Goal: Complete application form

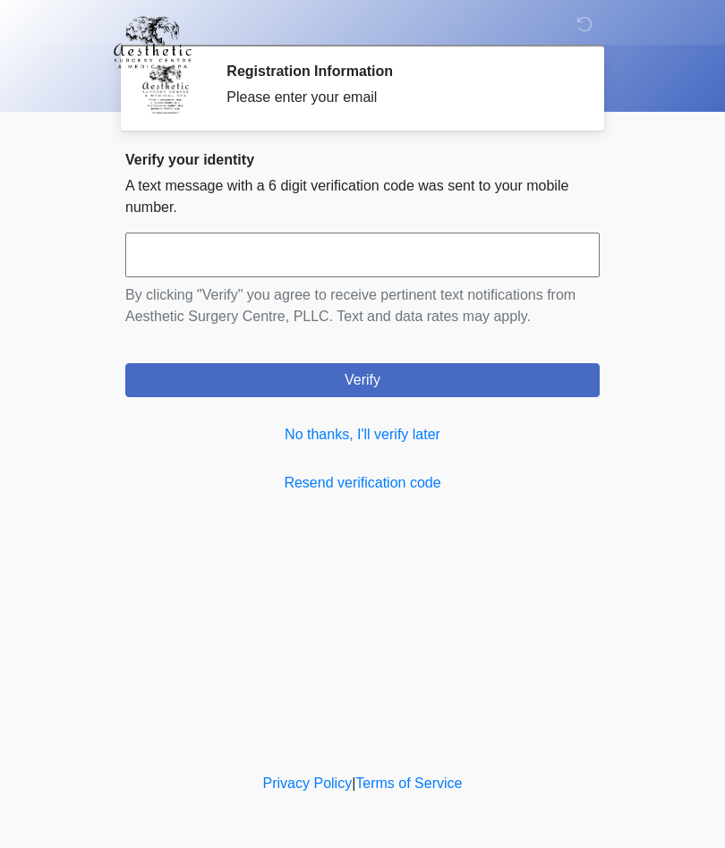
click at [421, 441] on link "No thanks, I'll verify later" at bounding box center [362, 434] width 474 height 21
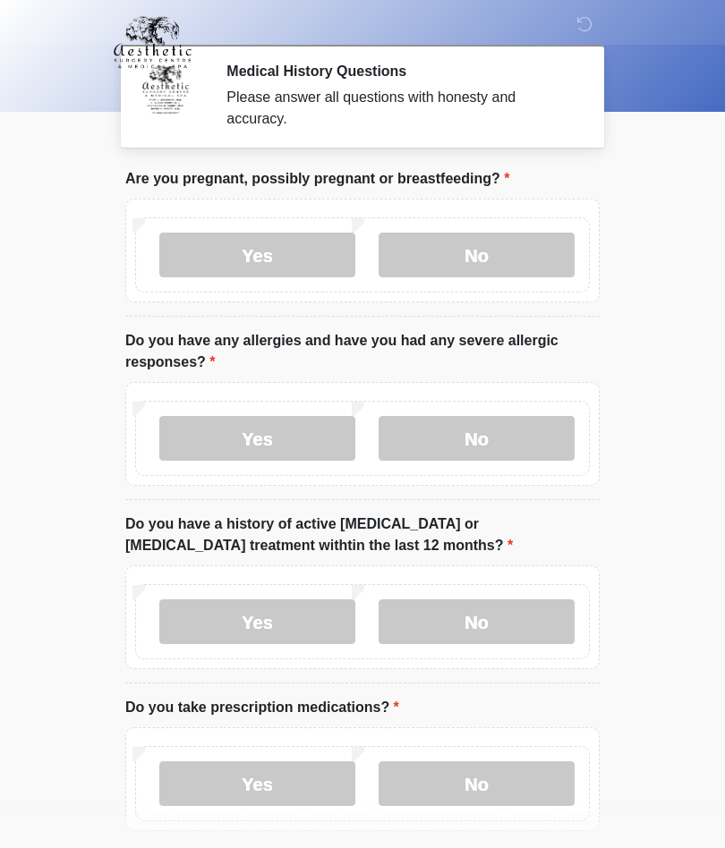
click at [518, 261] on label "No" at bounding box center [477, 255] width 196 height 45
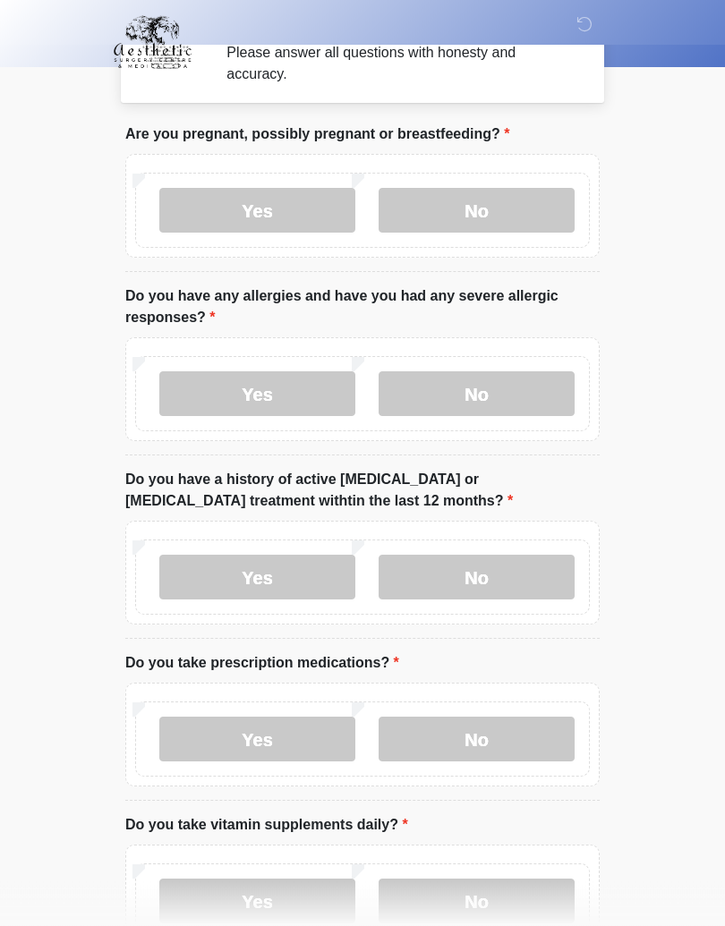
click at [335, 407] on label "Yes" at bounding box center [257, 394] width 196 height 45
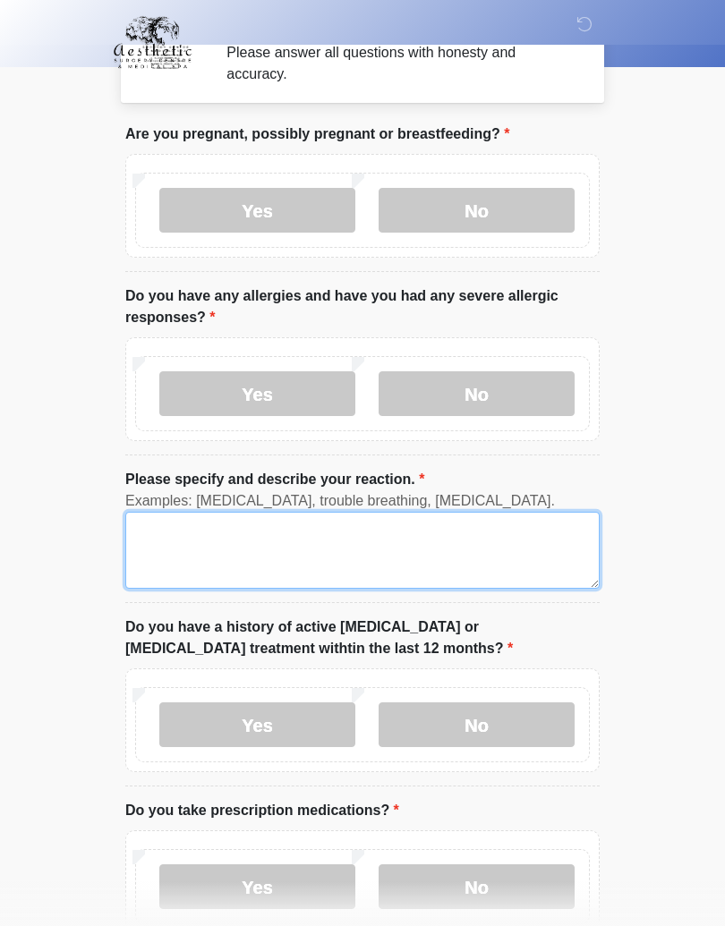
click at [526, 550] on textarea "Please specify and describe your reaction." at bounding box center [362, 550] width 474 height 77
type textarea "**"
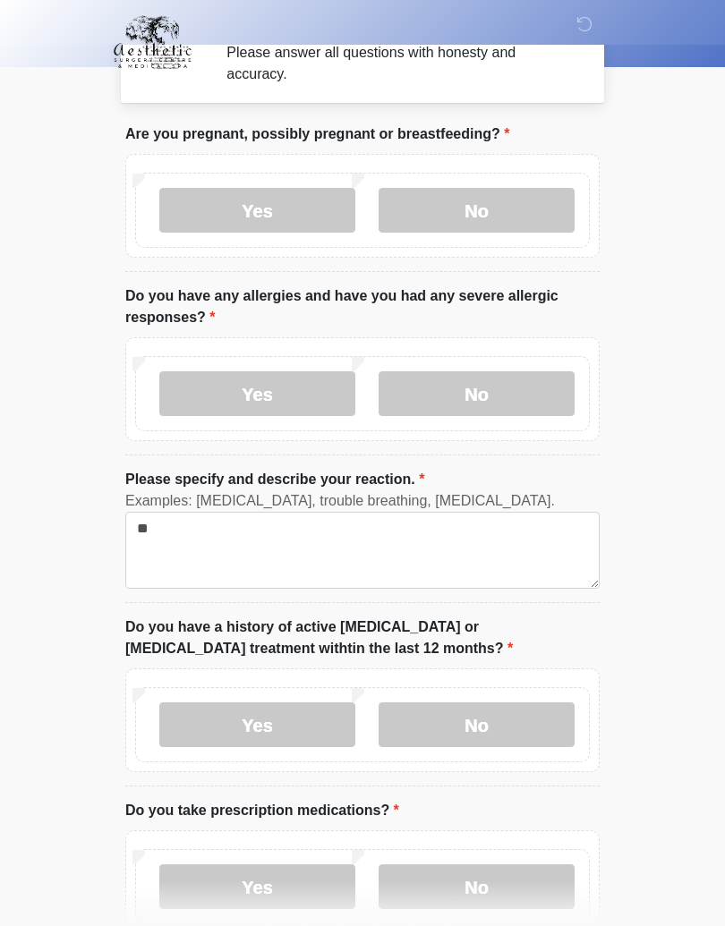
click at [535, 400] on label "No" at bounding box center [477, 394] width 196 height 45
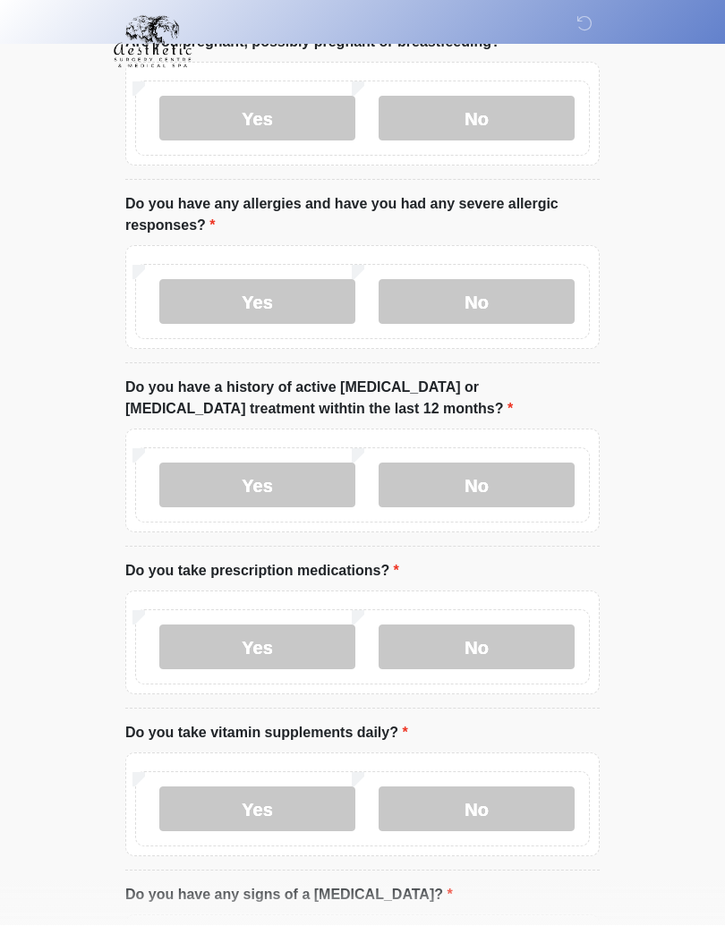
scroll to position [140, 0]
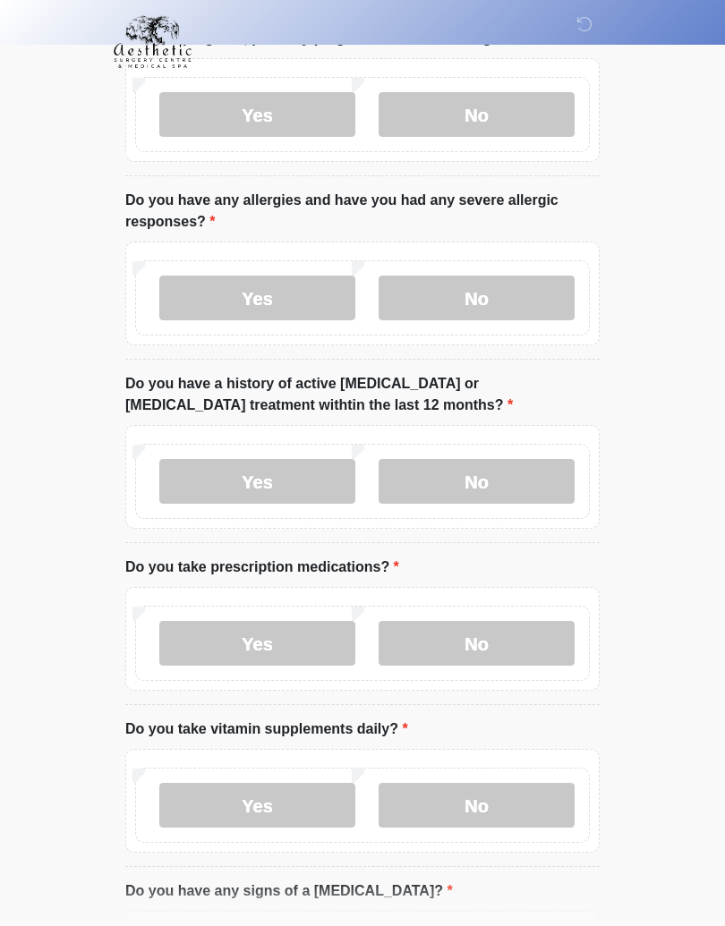
click at [532, 483] on label "No" at bounding box center [477, 482] width 196 height 45
click at [336, 656] on label "Yes" at bounding box center [257, 643] width 196 height 45
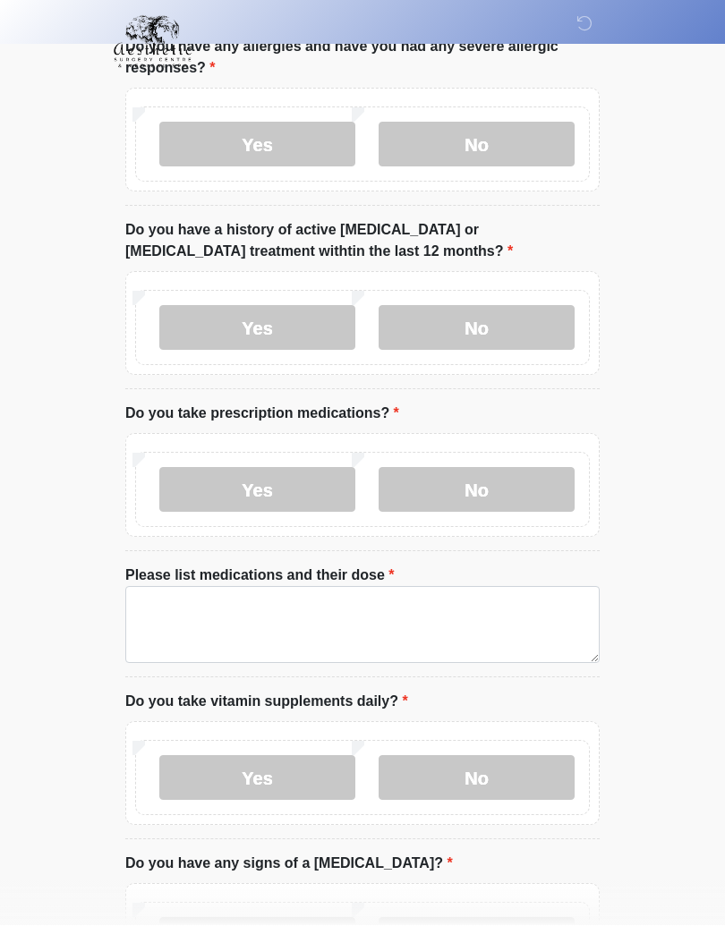
scroll to position [294, 0]
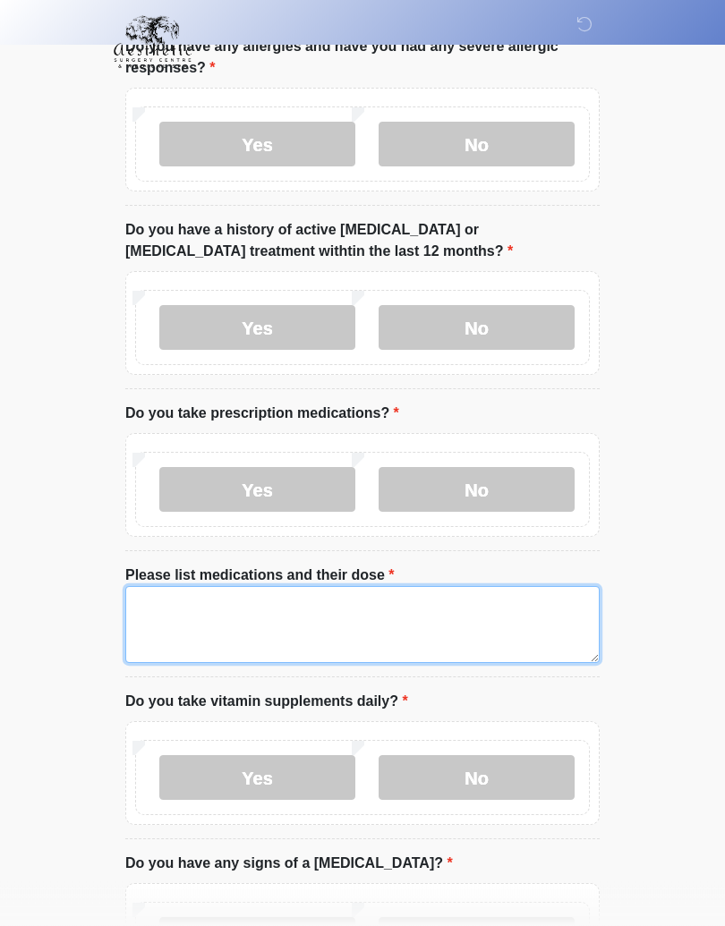
click at [523, 610] on textarea "Please list medications and their dose" at bounding box center [362, 625] width 474 height 77
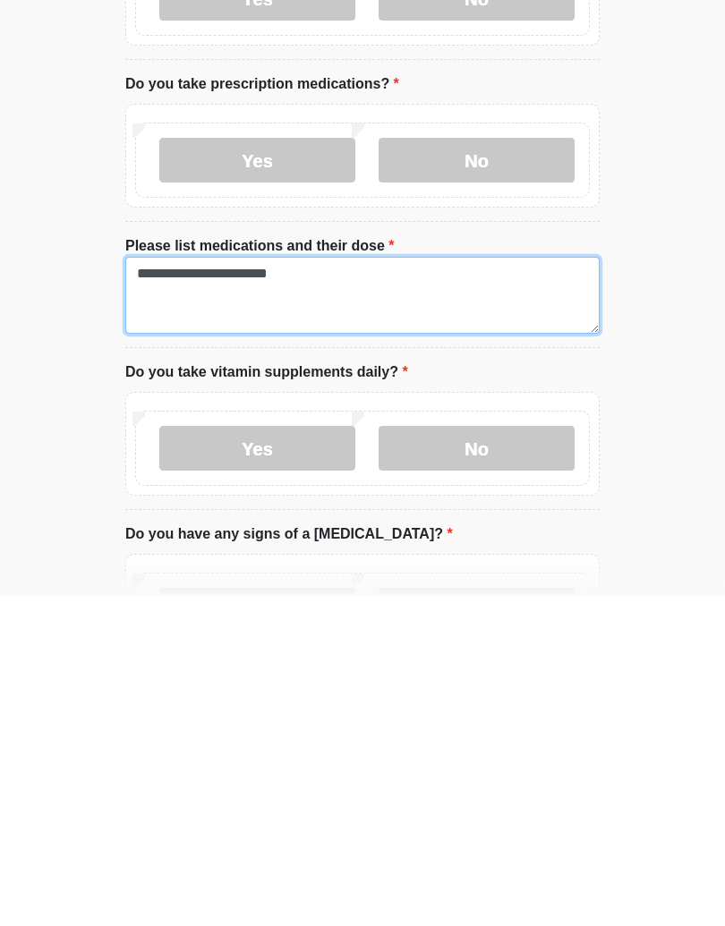
type textarea "**********"
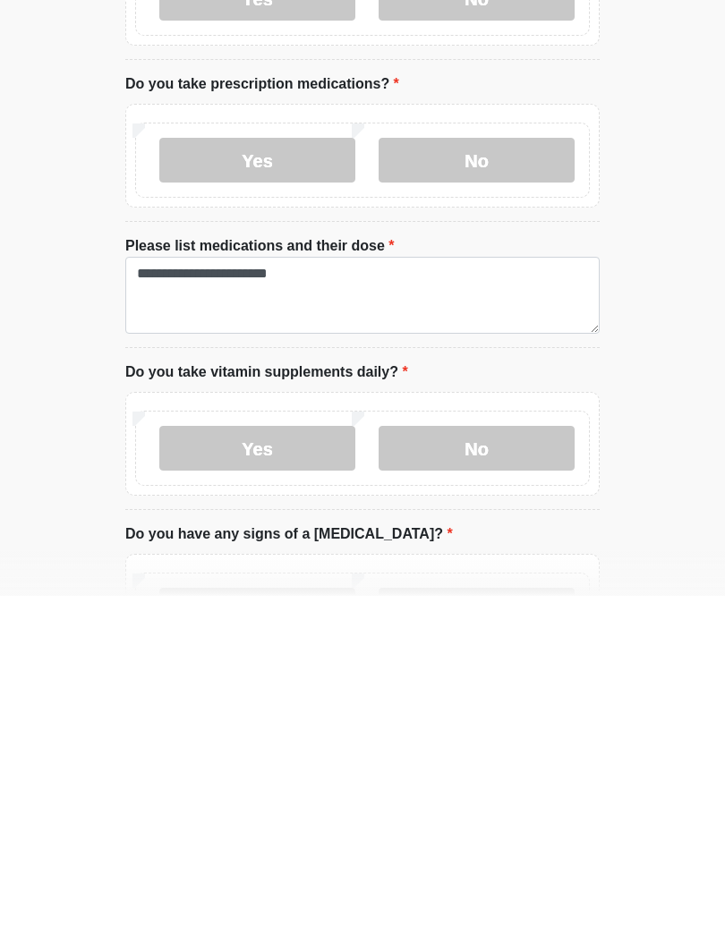
click at [512, 756] on label "No" at bounding box center [477, 778] width 196 height 45
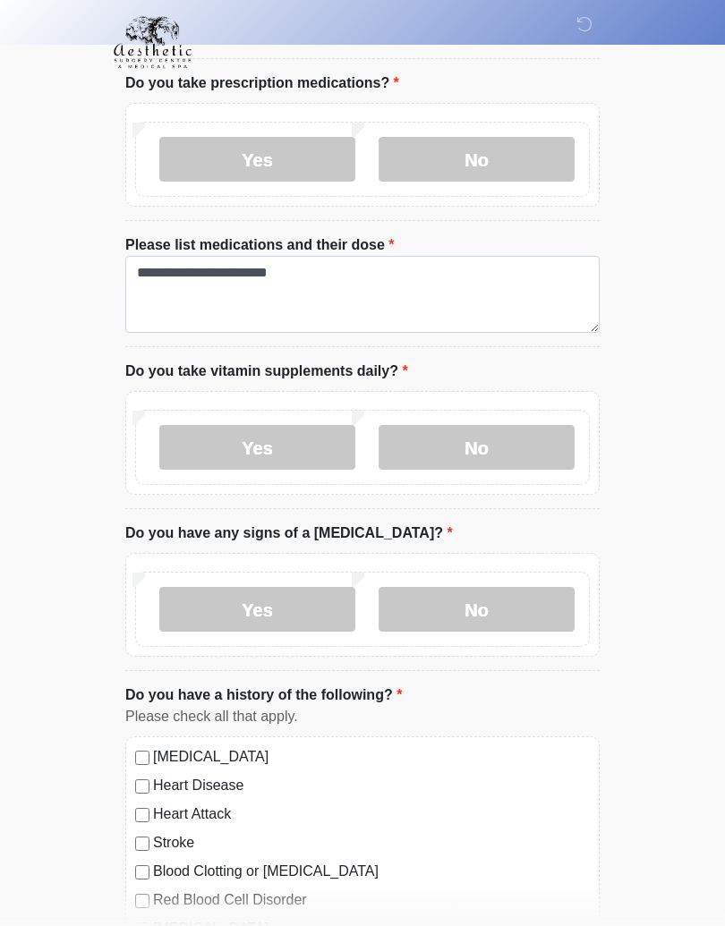
click at [517, 608] on label "No" at bounding box center [477, 609] width 196 height 45
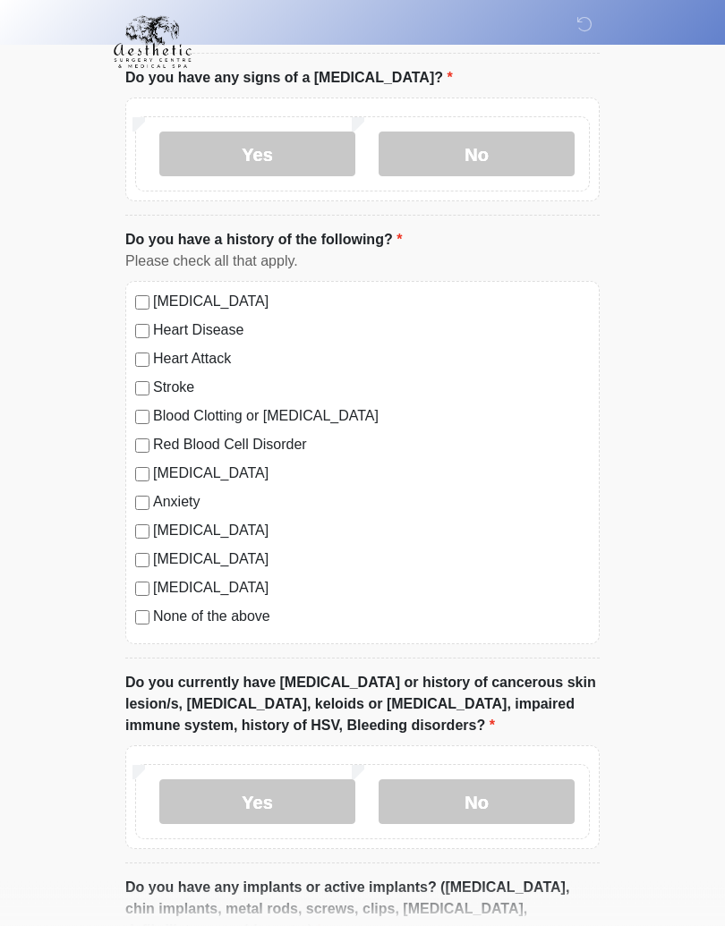
scroll to position [1091, 0]
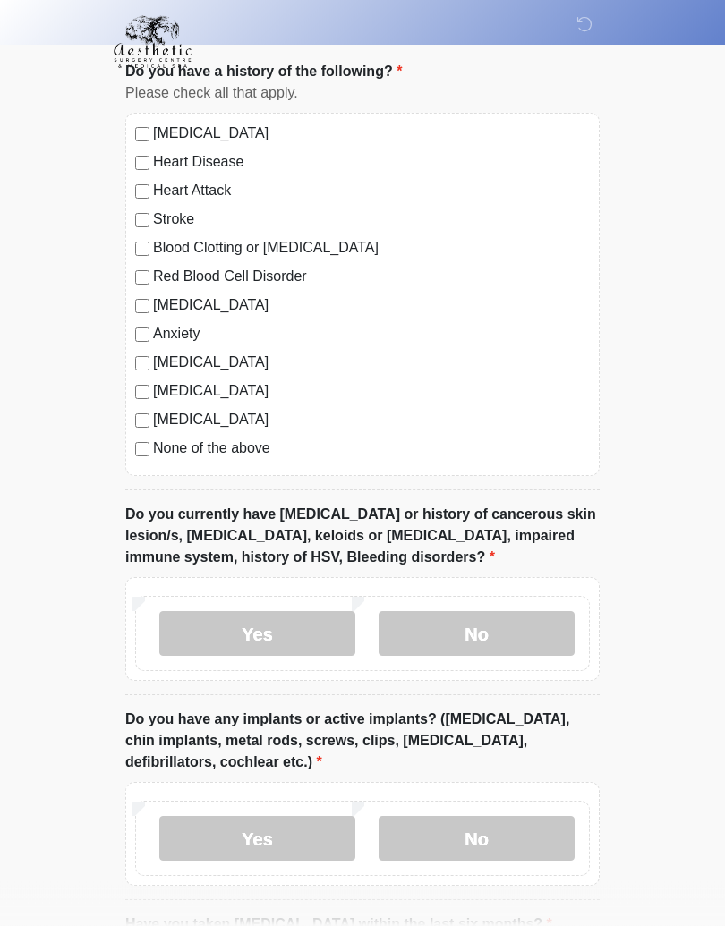
click at [313, 634] on label "Yes" at bounding box center [257, 634] width 196 height 45
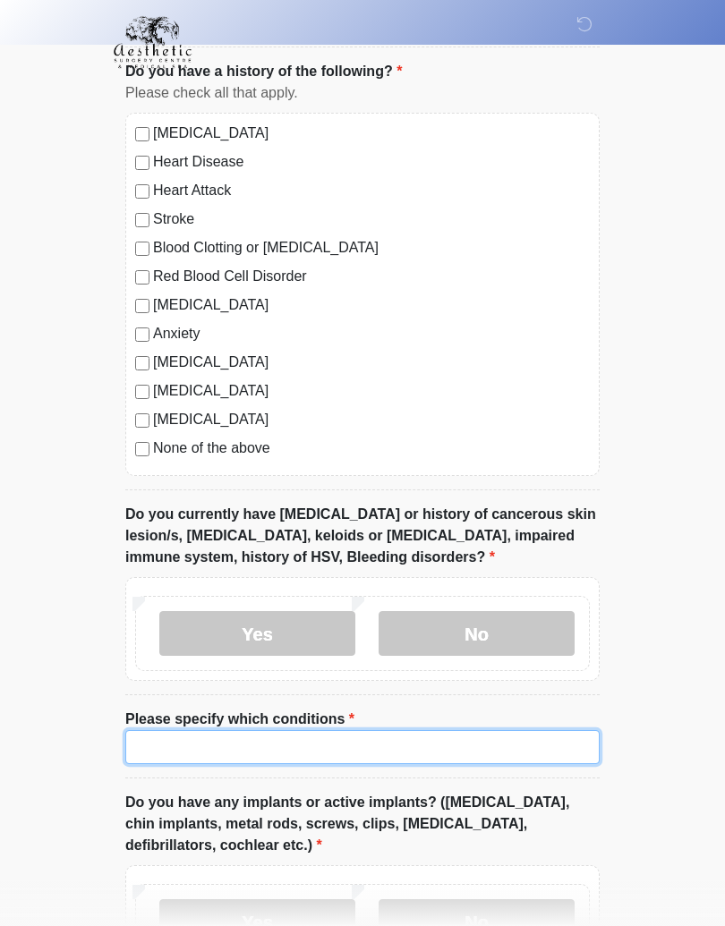
click at [359, 743] on input "Please specify which conditions" at bounding box center [362, 747] width 474 height 34
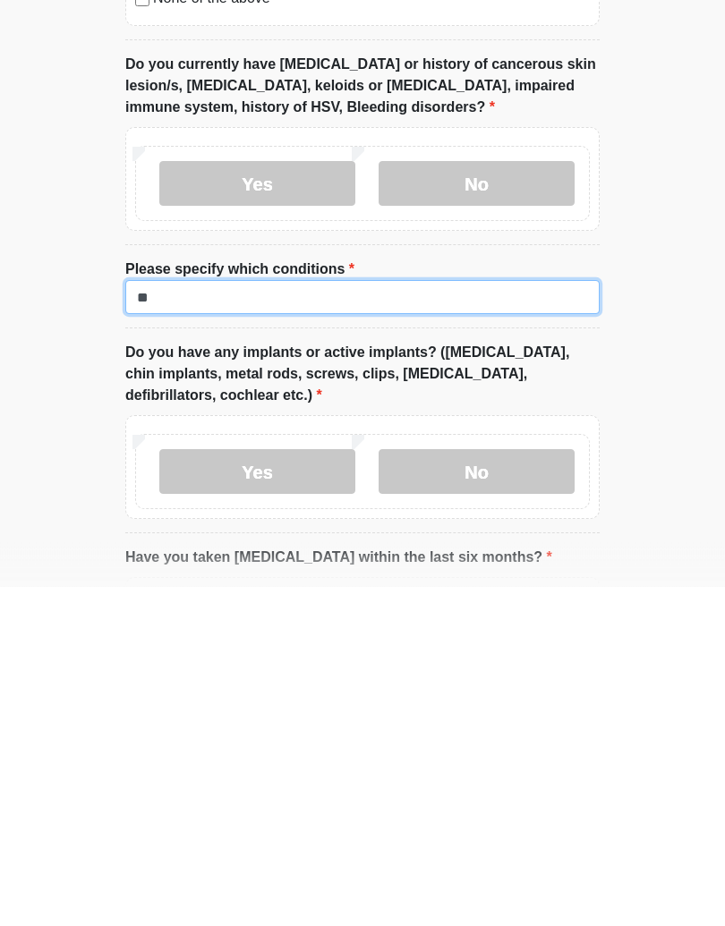
type input "*"
type input "**********"
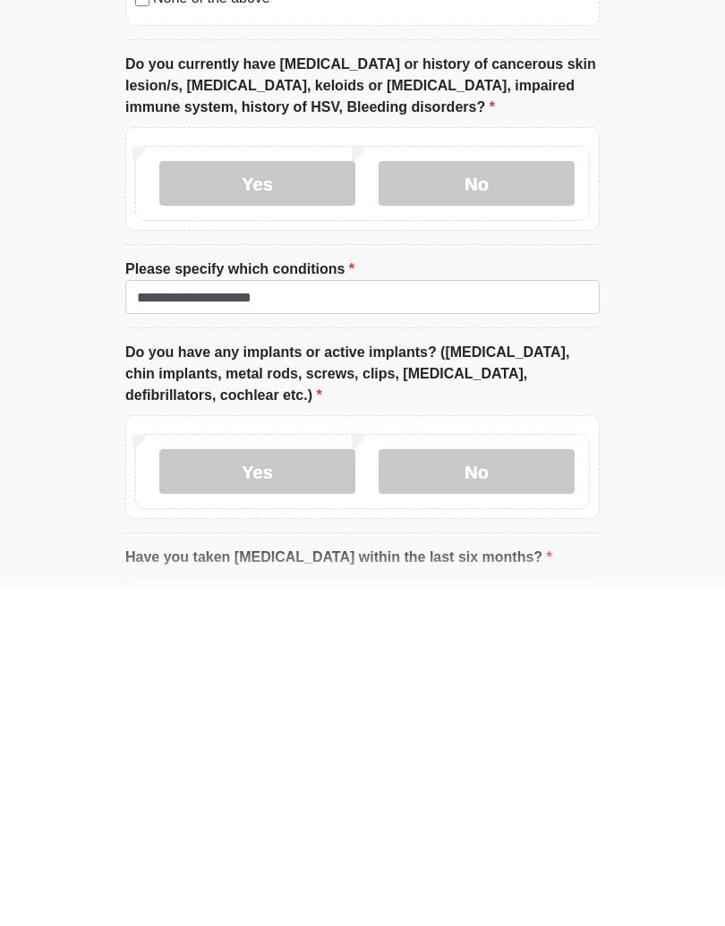
click at [540, 789] on label "No" at bounding box center [477, 811] width 196 height 45
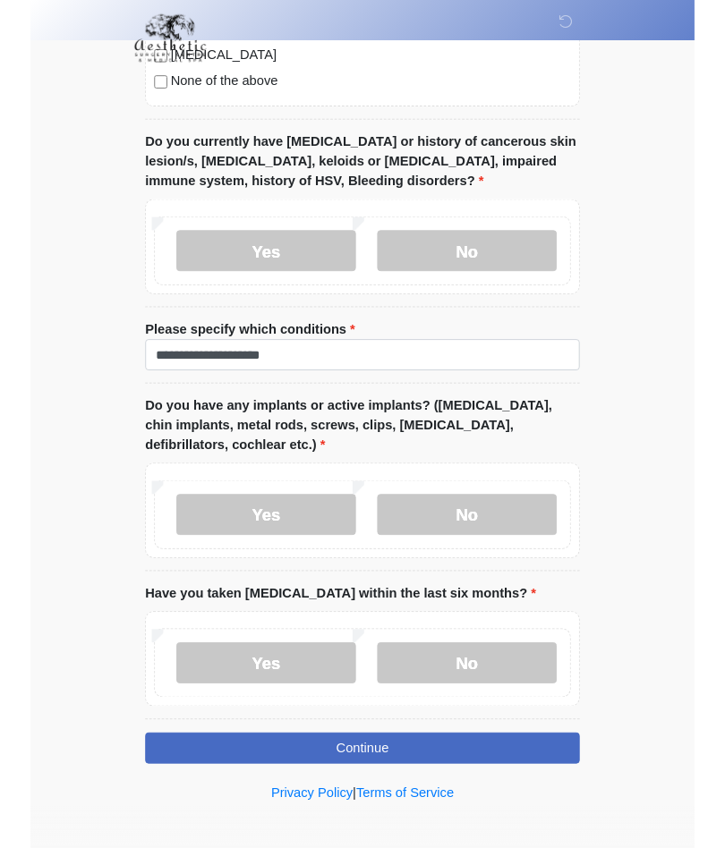
scroll to position [1685, 0]
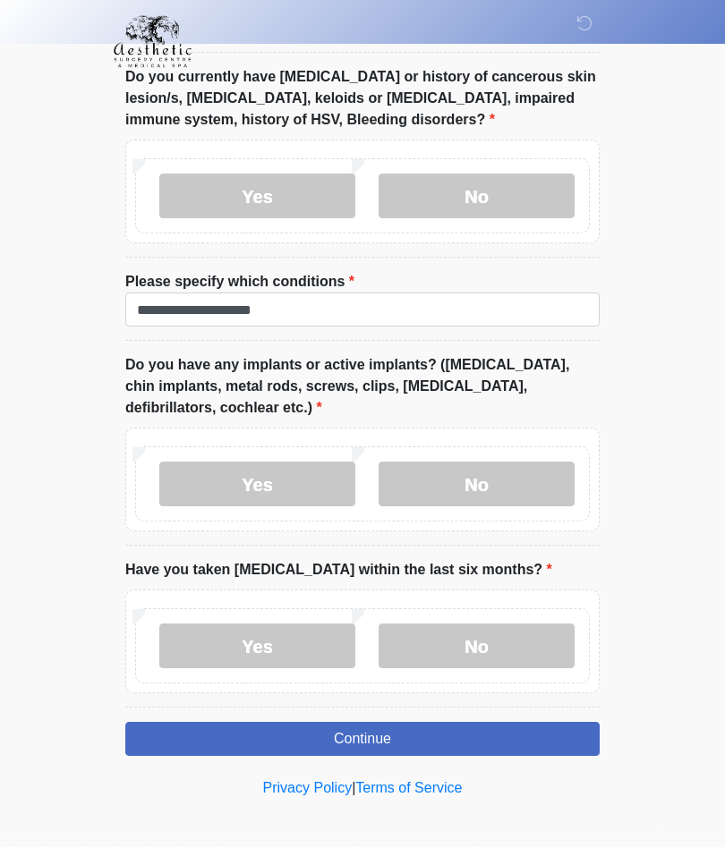
click at [527, 647] on label "No" at bounding box center [477, 647] width 196 height 45
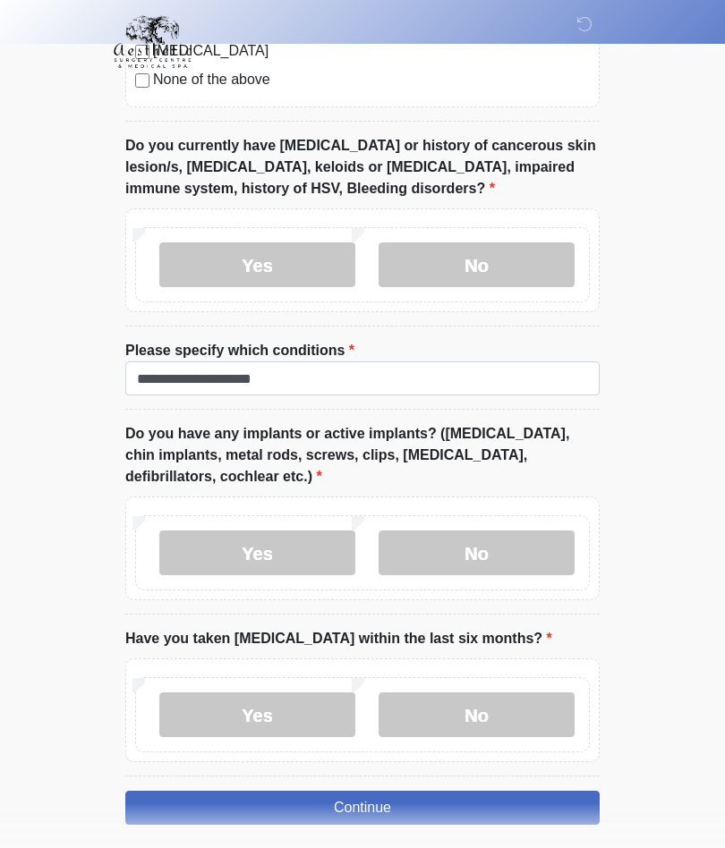
scroll to position [1612, 0]
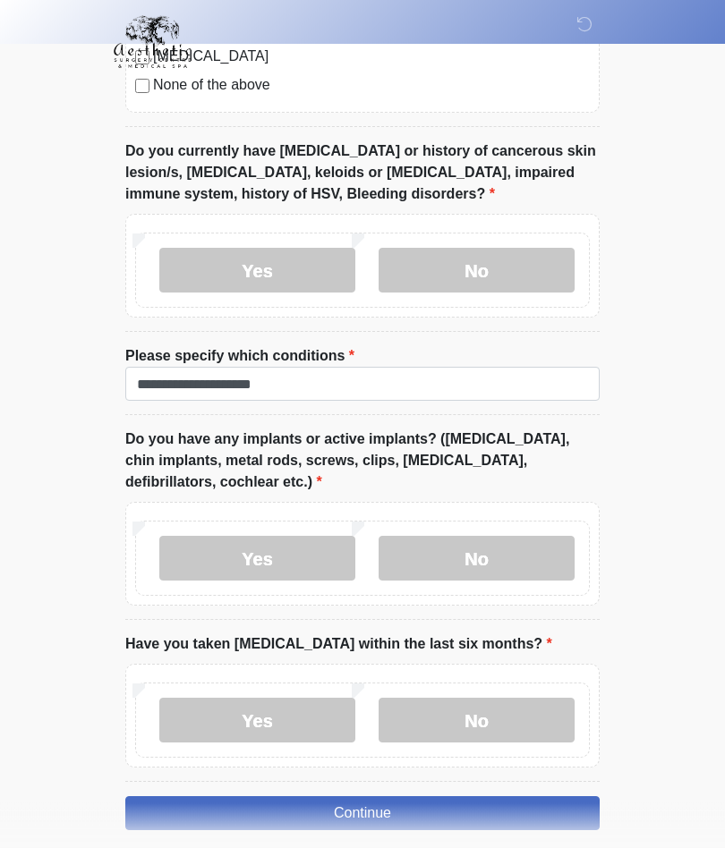
click at [531, 273] on label "No" at bounding box center [477, 271] width 196 height 45
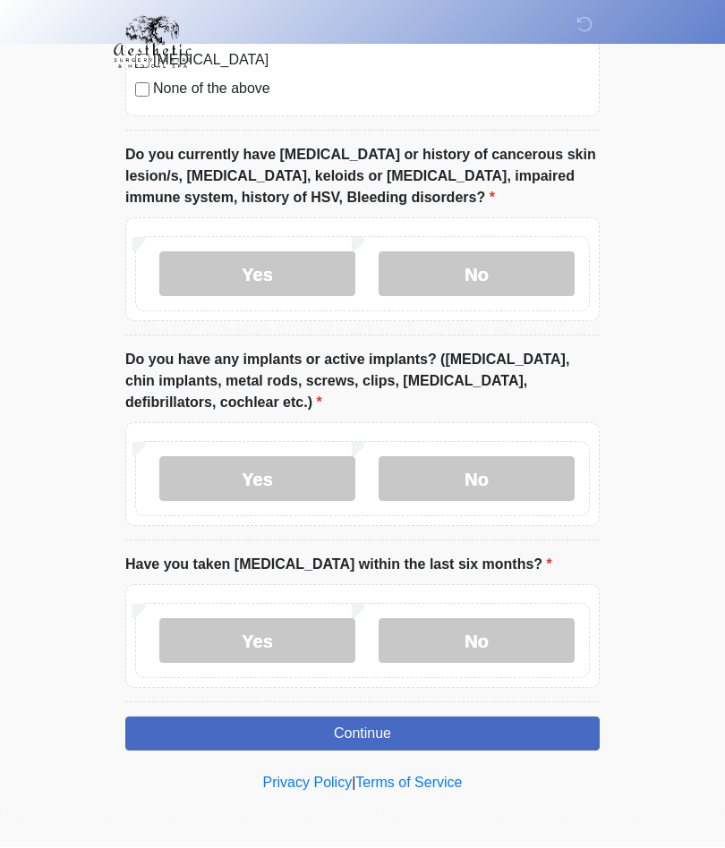
scroll to position [1603, 0]
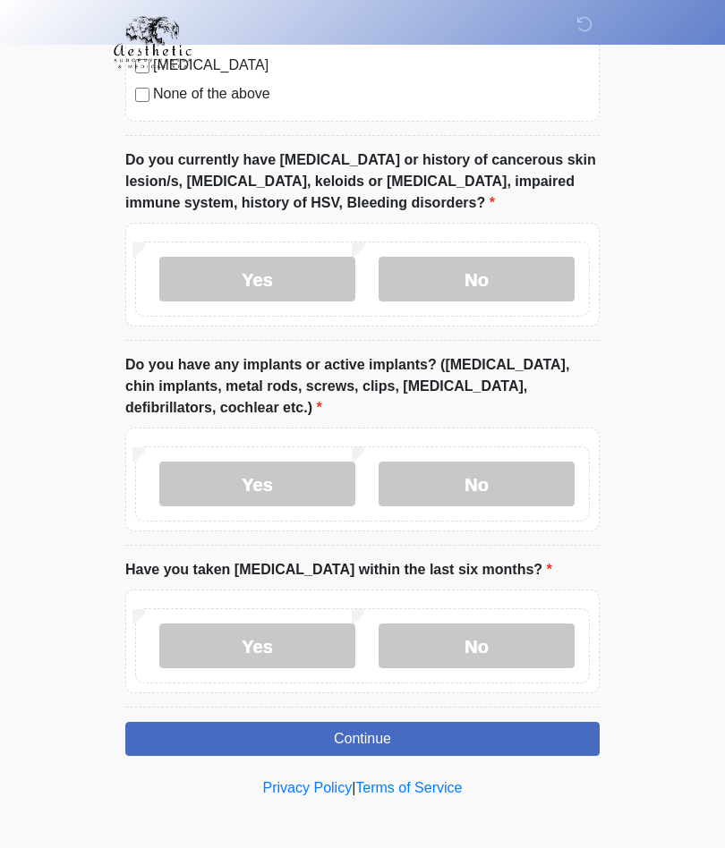
click at [485, 736] on button "Continue" at bounding box center [362, 739] width 474 height 34
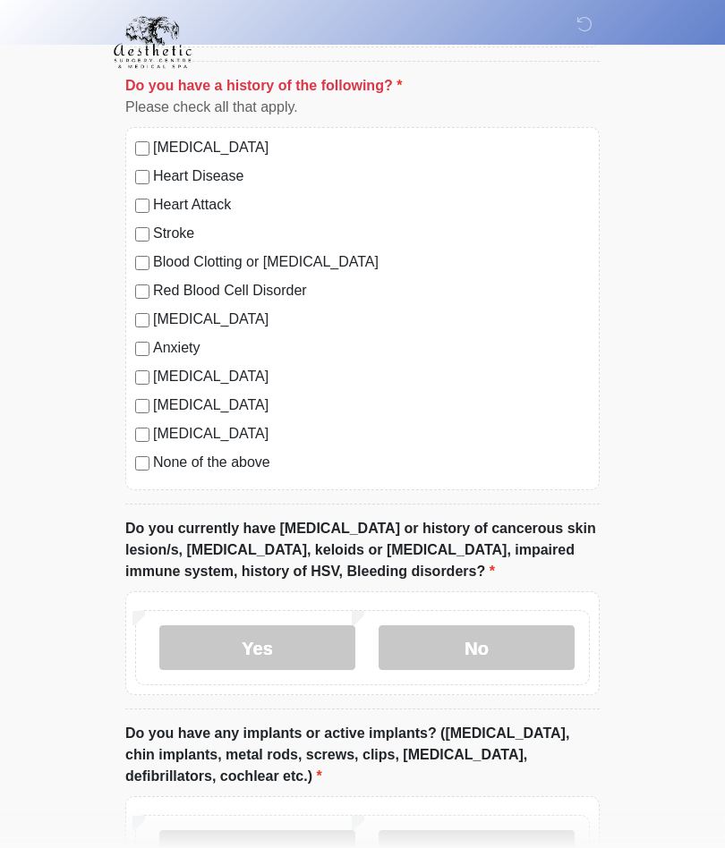
click at [202, 433] on label "Diabetes" at bounding box center [371, 433] width 437 height 21
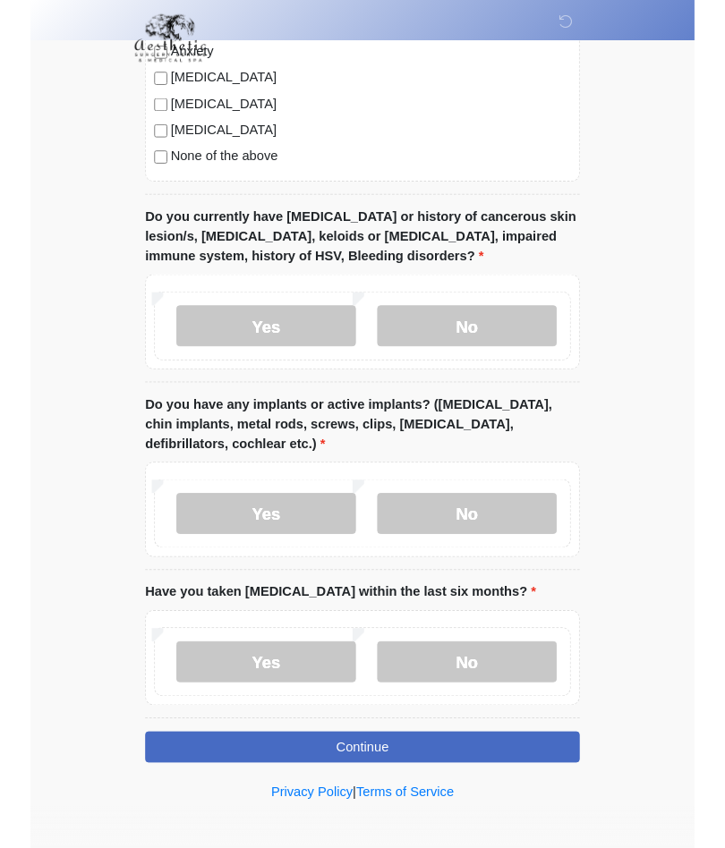
scroll to position [1603, 0]
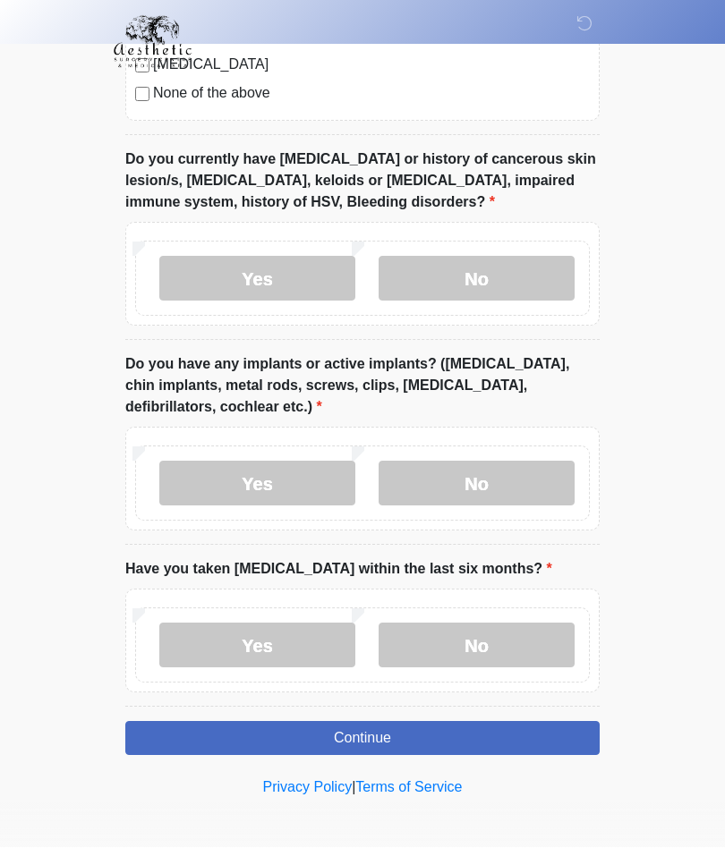
click at [523, 740] on button "Continue" at bounding box center [362, 739] width 474 height 34
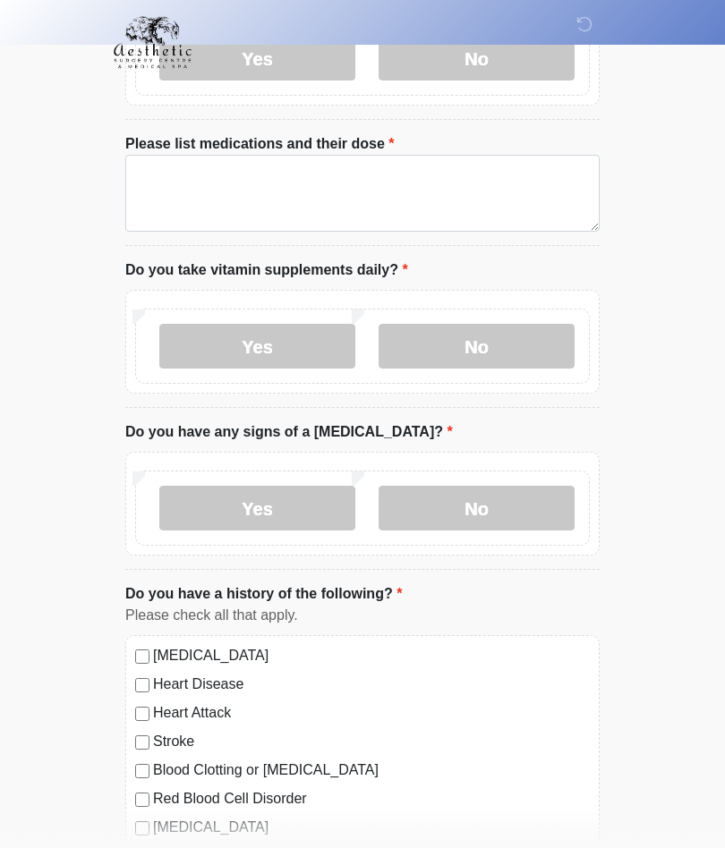
scroll to position [0, 0]
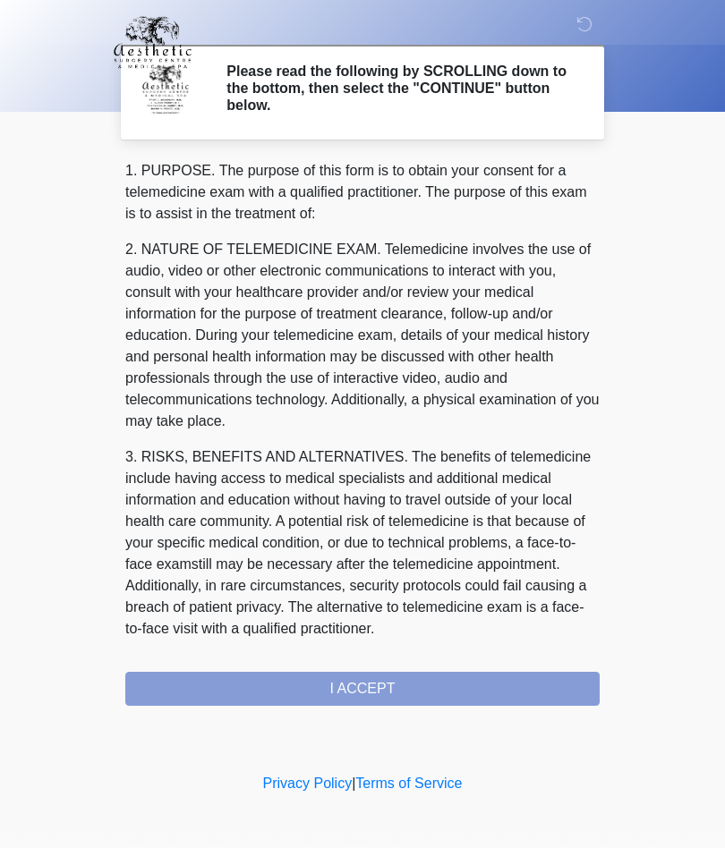
click at [387, 685] on div "1. PURPOSE. The purpose of this form is to obtain your consent for a telemedici…" at bounding box center [362, 433] width 474 height 546
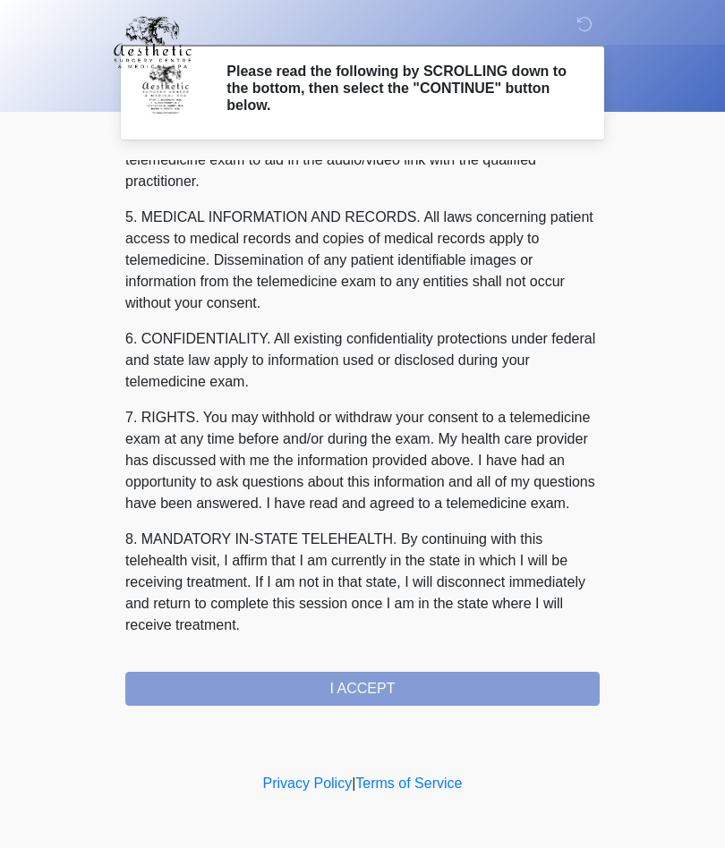
click at [422, 697] on div "1. PURPOSE. The purpose of this form is to obtain your consent for a telemedici…" at bounding box center [362, 433] width 474 height 546
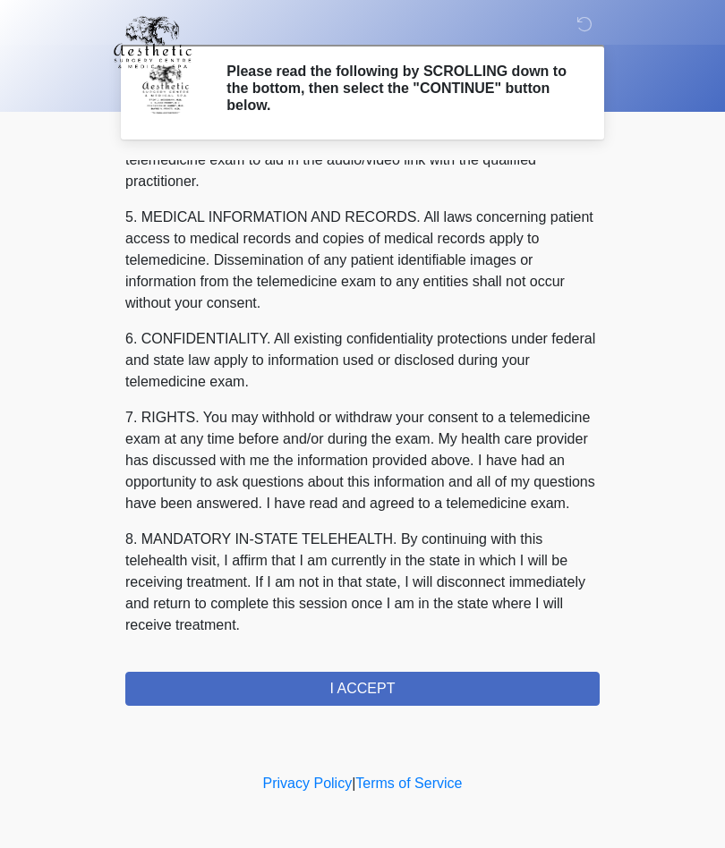
scroll to position [569, 0]
click at [412, 684] on button "I ACCEPT" at bounding box center [362, 689] width 474 height 34
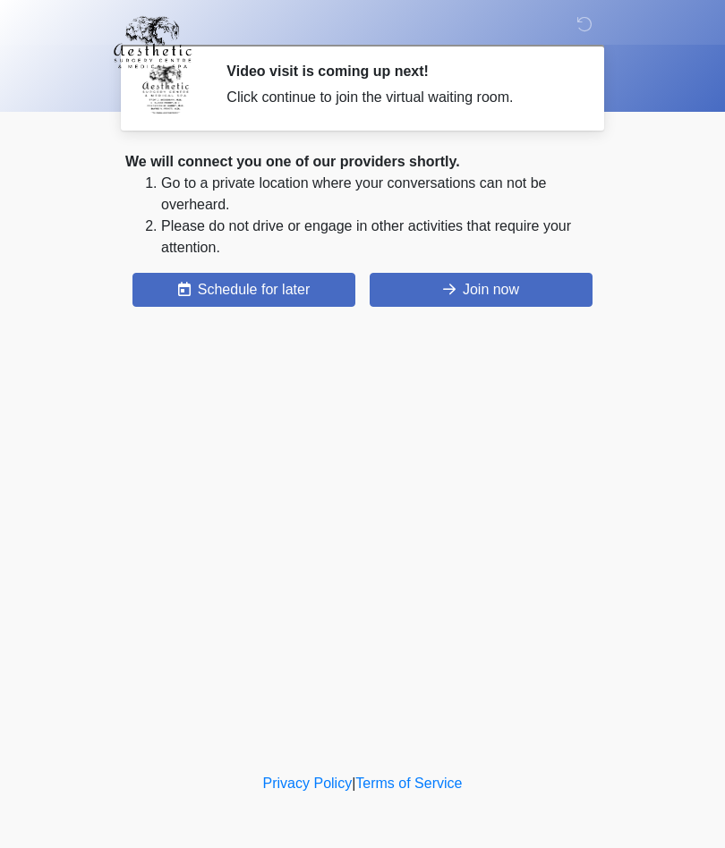
click at [535, 279] on button "Join now" at bounding box center [481, 290] width 223 height 34
